Goal: Find specific page/section: Find specific page/section

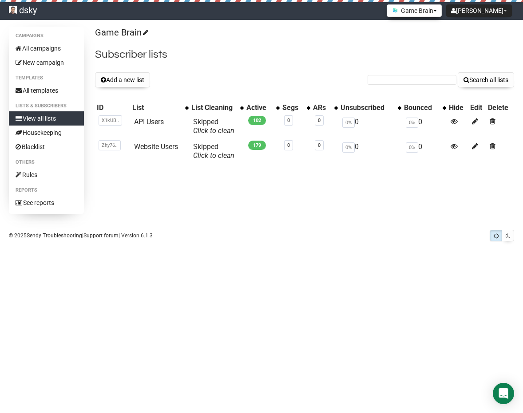
click at [427, 11] on button "Game Brain" at bounding box center [414, 10] width 55 height 12
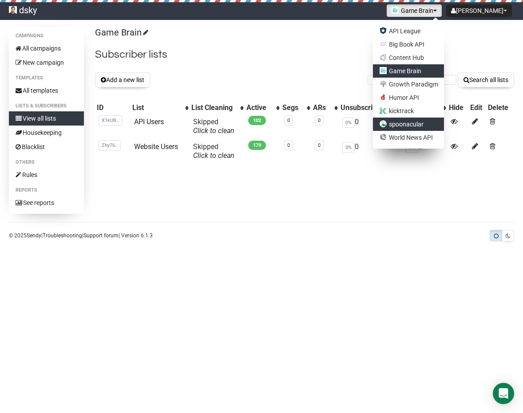
click at [424, 123] on link "spoonacular" at bounding box center [408, 124] width 71 height 13
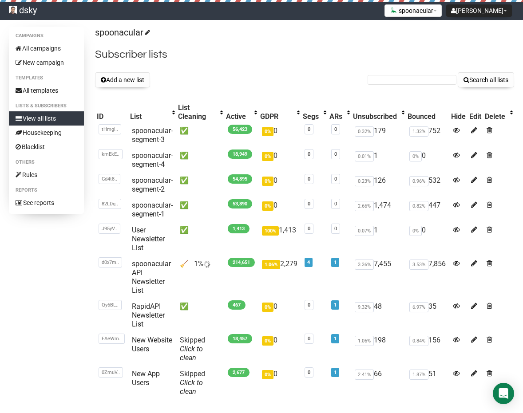
click at [42, 119] on link "View all lists" at bounding box center [46, 118] width 75 height 14
